Goal: Communication & Community: Participate in discussion

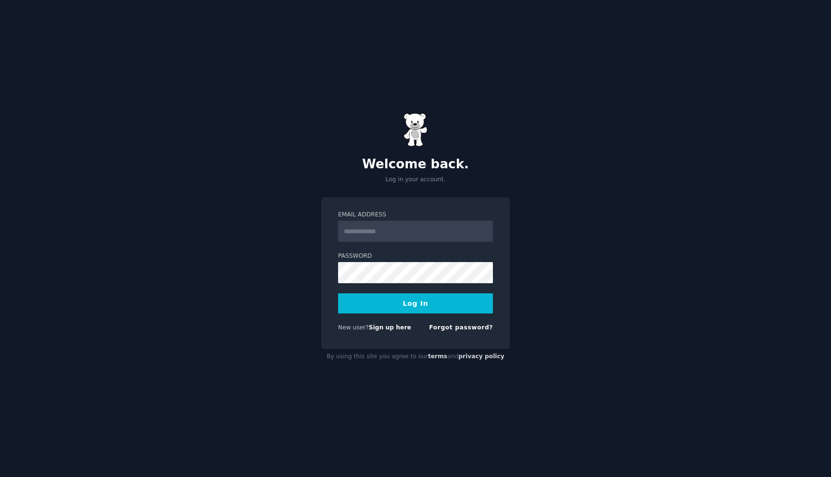
type input "**********"
click at [435, 309] on button "Log In" at bounding box center [415, 303] width 155 height 20
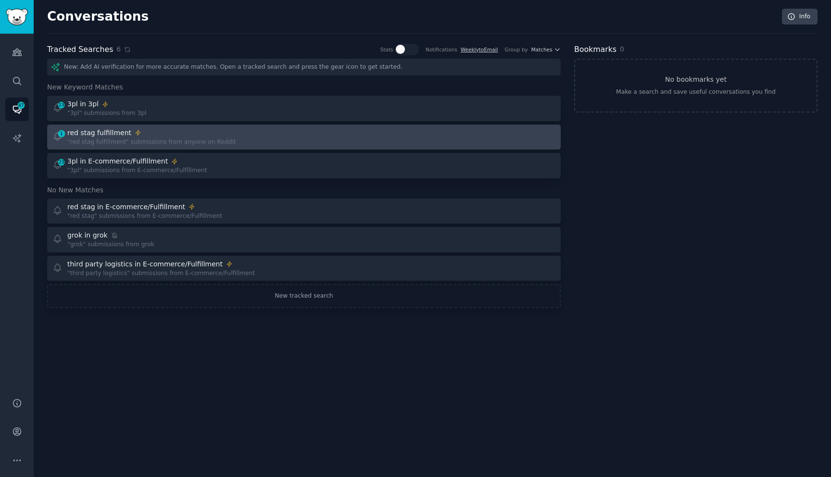
click at [129, 136] on div "red stag fulfillment" at bounding box center [151, 133] width 169 height 10
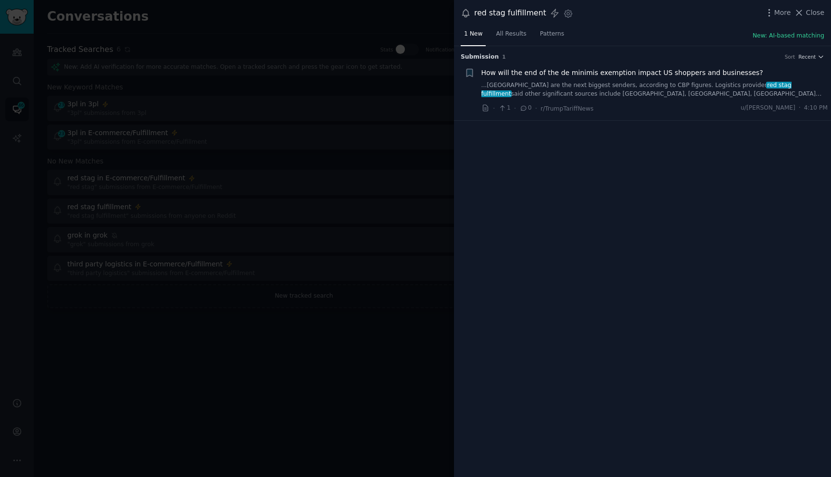
click at [633, 71] on span "How will the end of the de minimis exemption impact US shoppers and businesses?" at bounding box center [622, 73] width 282 height 10
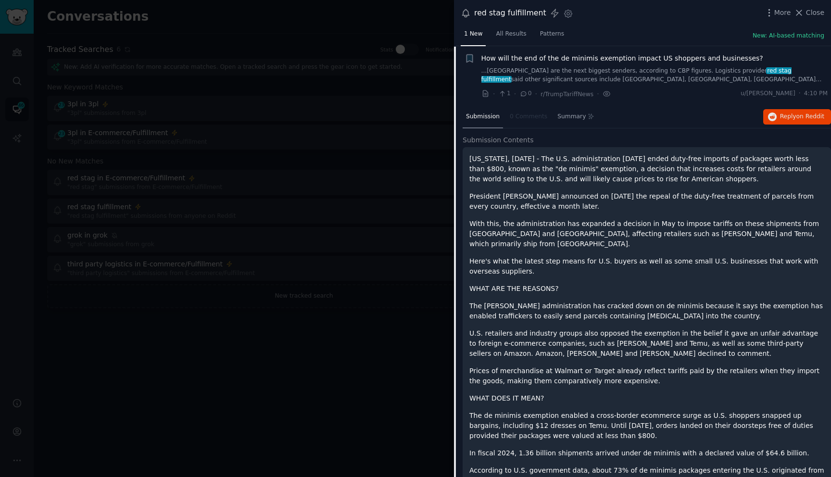
scroll to position [15, 0]
click at [701, 57] on span "How will the end of the de minimis exemption impact US shoppers and businesses?" at bounding box center [622, 58] width 282 height 10
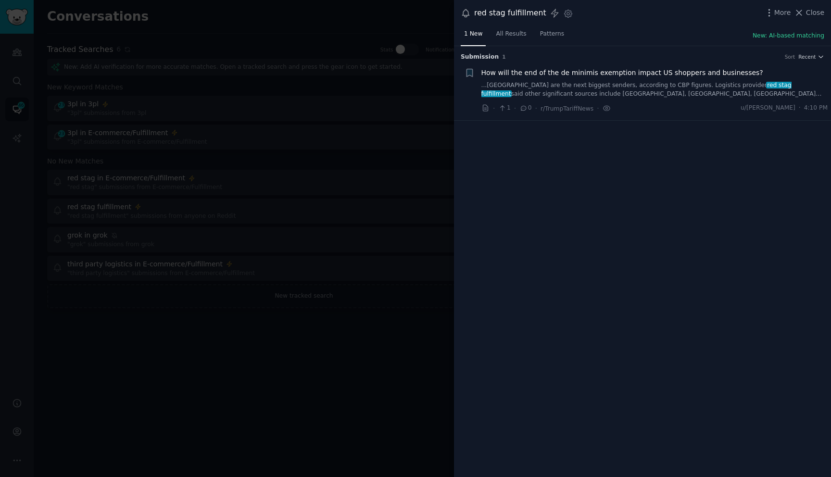
click at [632, 72] on span "How will the end of the de minimis exemption impact US shoppers and businesses?" at bounding box center [622, 73] width 282 height 10
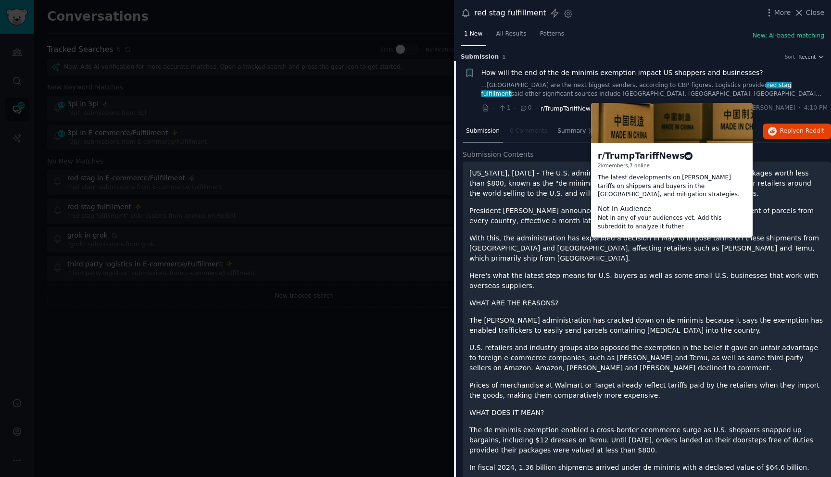
click at [564, 108] on span "r/TrumpTariffNews" at bounding box center [566, 108] width 53 height 7
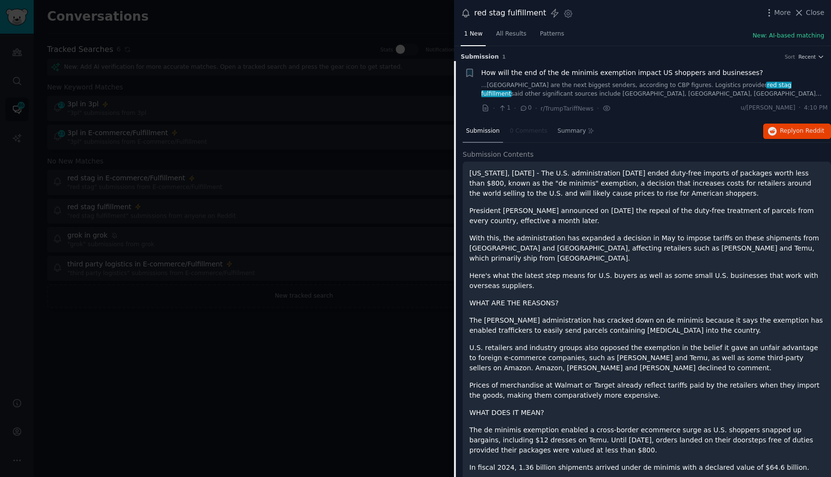
click at [723, 69] on span "How will the end of the de minimis exemption impact US shoppers and businesses?" at bounding box center [622, 73] width 282 height 10
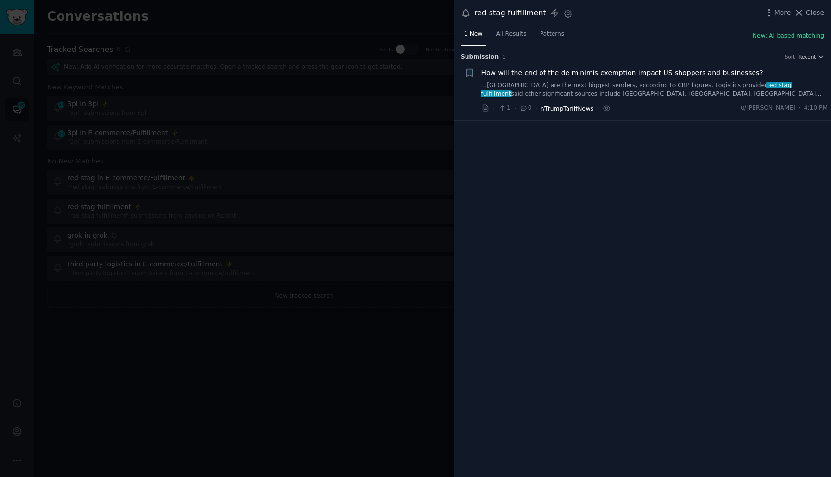
click at [559, 106] on span "r/TrumpTariffNews" at bounding box center [566, 108] width 53 height 7
click at [568, 61] on li "+ How will the end of the de minimis exemption impact US shoppers and businesse…" at bounding box center [642, 90] width 377 height 59
click at [567, 70] on span "How will the end of the de minimis exemption impact US shoppers and businesses?" at bounding box center [622, 73] width 282 height 10
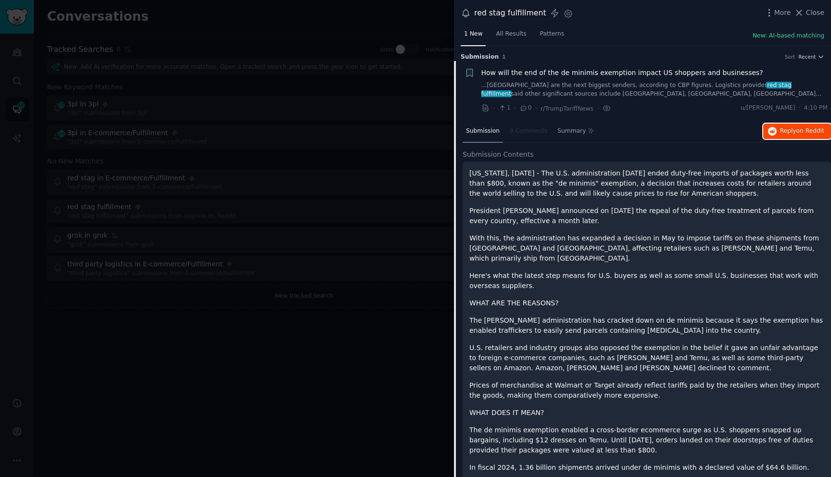
click at [782, 132] on span "Reply on Reddit" at bounding box center [802, 131] width 44 height 9
